Goal: Book appointment/travel/reservation

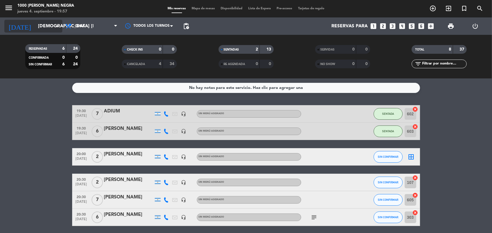
click at [50, 25] on input "[DEMOGRAPHIC_DATA] [DATE]" at bounding box center [65, 26] width 61 height 11
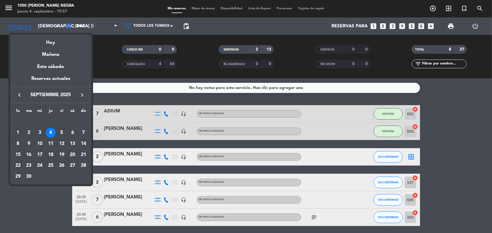
click at [17, 163] on div "22" at bounding box center [18, 165] width 10 height 10
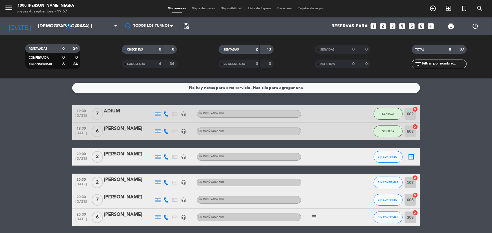
type input "lun. [DATE]"
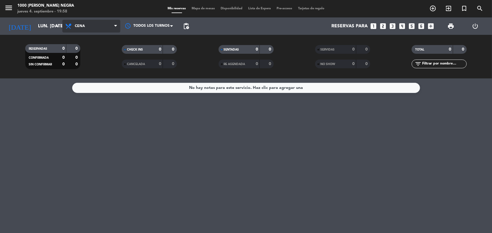
click at [97, 25] on span "Cena" at bounding box center [91, 26] width 58 height 13
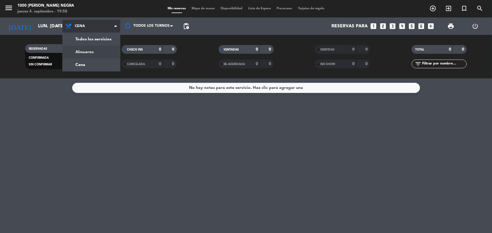
click at [102, 51] on div "menu 1000 [PERSON_NAME] Negra jueves 4. septiembre - 19:58 Mis reservas Mapa de…" at bounding box center [246, 39] width 492 height 78
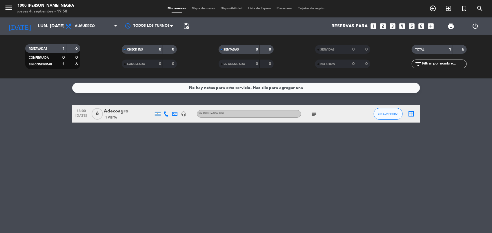
click at [133, 117] on div "1 Visita" at bounding box center [128, 117] width 49 height 5
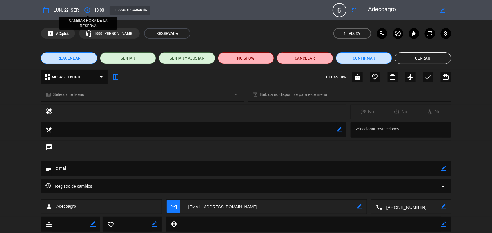
click at [87, 9] on icon "access_time" at bounding box center [87, 10] width 7 height 7
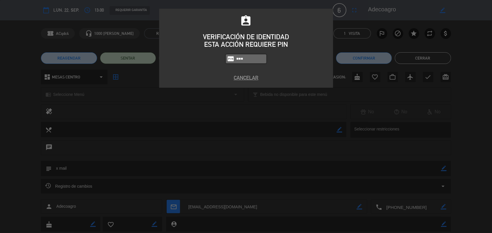
type input "6132"
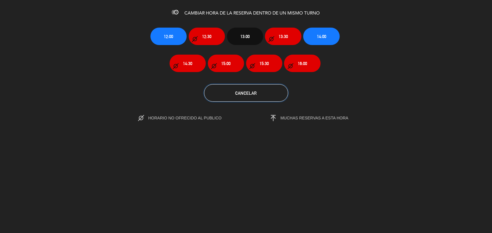
click at [234, 95] on button "Cancelar" at bounding box center [246, 92] width 84 height 17
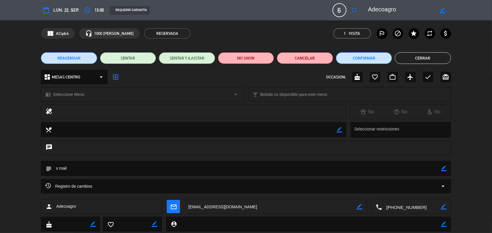
click at [68, 57] on span "REAGENDAR" at bounding box center [68, 58] width 23 height 6
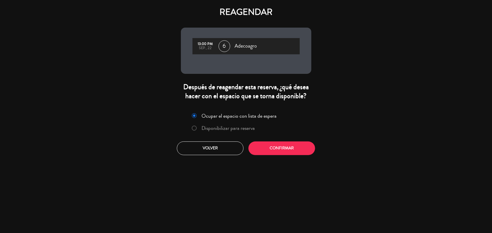
click at [240, 128] on label "Disponibilizar para reserva" at bounding box center [228, 127] width 53 height 5
click at [273, 151] on button "Confirmar" at bounding box center [282, 148] width 67 height 14
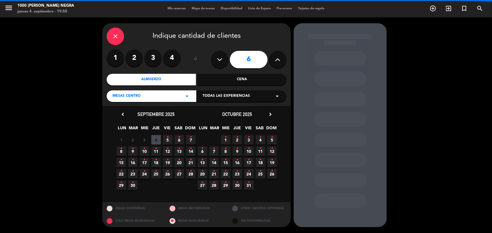
click at [238, 79] on div "Cena" at bounding box center [242, 80] width 89 height 12
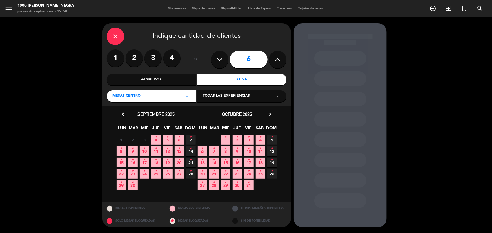
click at [122, 173] on span "22 •" at bounding box center [122, 174] width 10 height 10
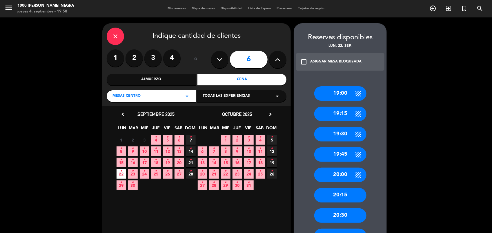
click at [335, 134] on div "19:30" at bounding box center [340, 134] width 52 height 15
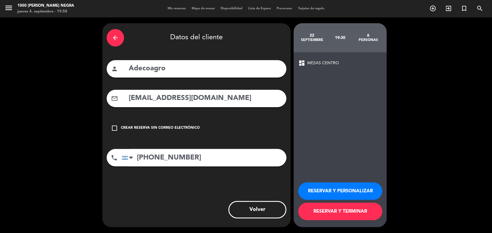
click at [334, 216] on button "RESERVAR Y TERMINAR" at bounding box center [340, 210] width 84 height 17
